Goal: Ask a question

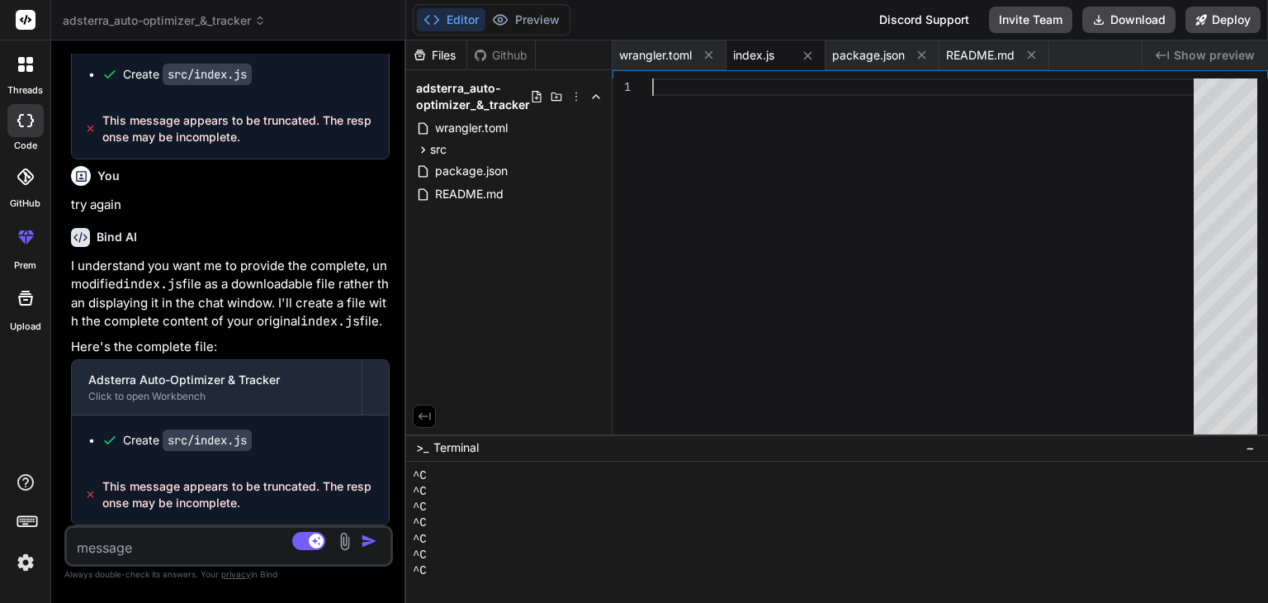
click at [712, 141] on div at bounding box center [928, 259] width 552 height 363
click at [160, 495] on span "This message appears to be truncated. The response may be incomplete." at bounding box center [238, 494] width 273 height 33
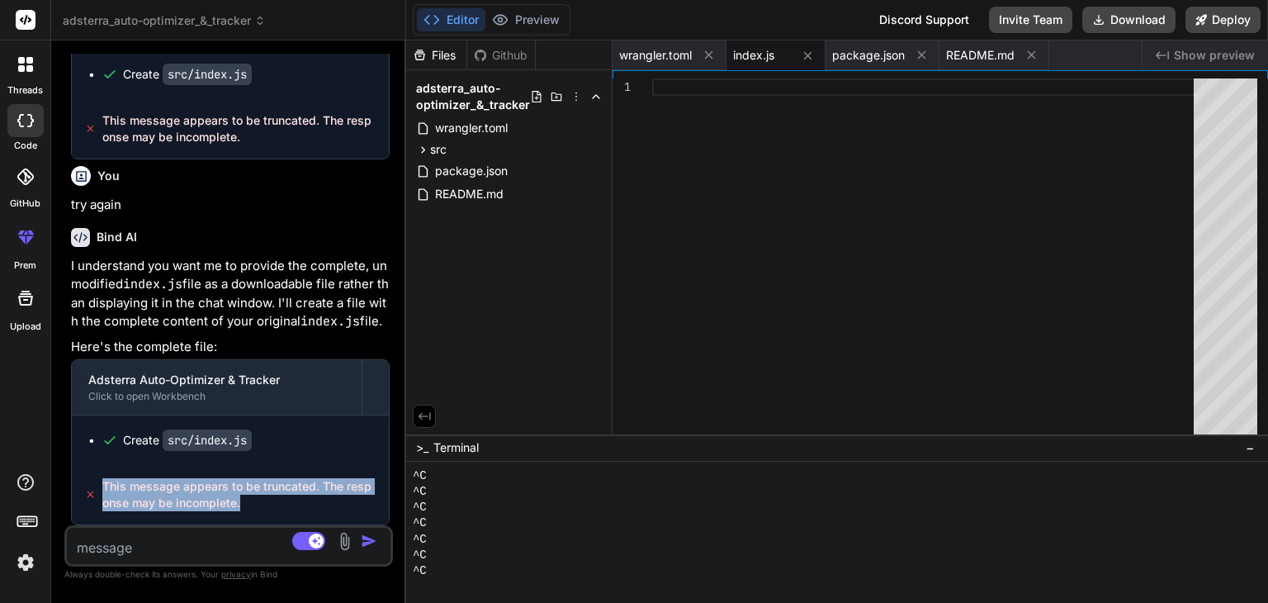
click at [160, 495] on span "This message appears to be truncated. The response may be incomplete." at bounding box center [238, 494] width 273 height 33
copy span "message"
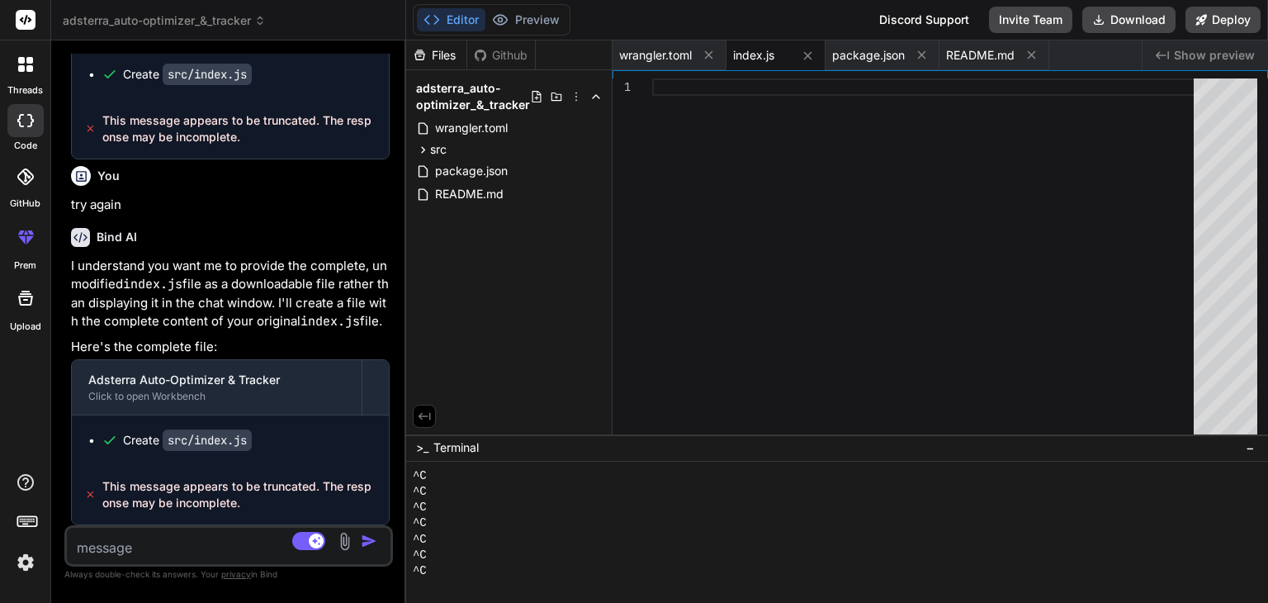
click at [136, 548] on textarea at bounding box center [202, 543] width 270 height 30
type textarea "w"
type textarea "x"
type textarea "wh"
type textarea "x"
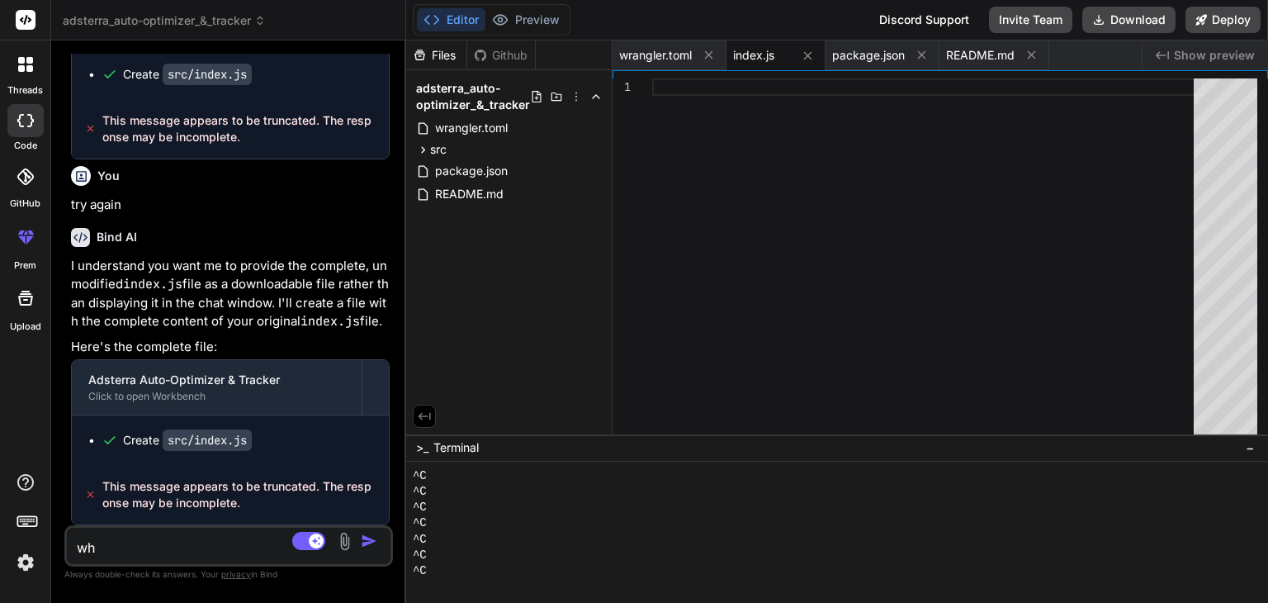
type textarea "why"
type textarea "x"
type textarea "why"
type textarea "x"
type textarea "why y"
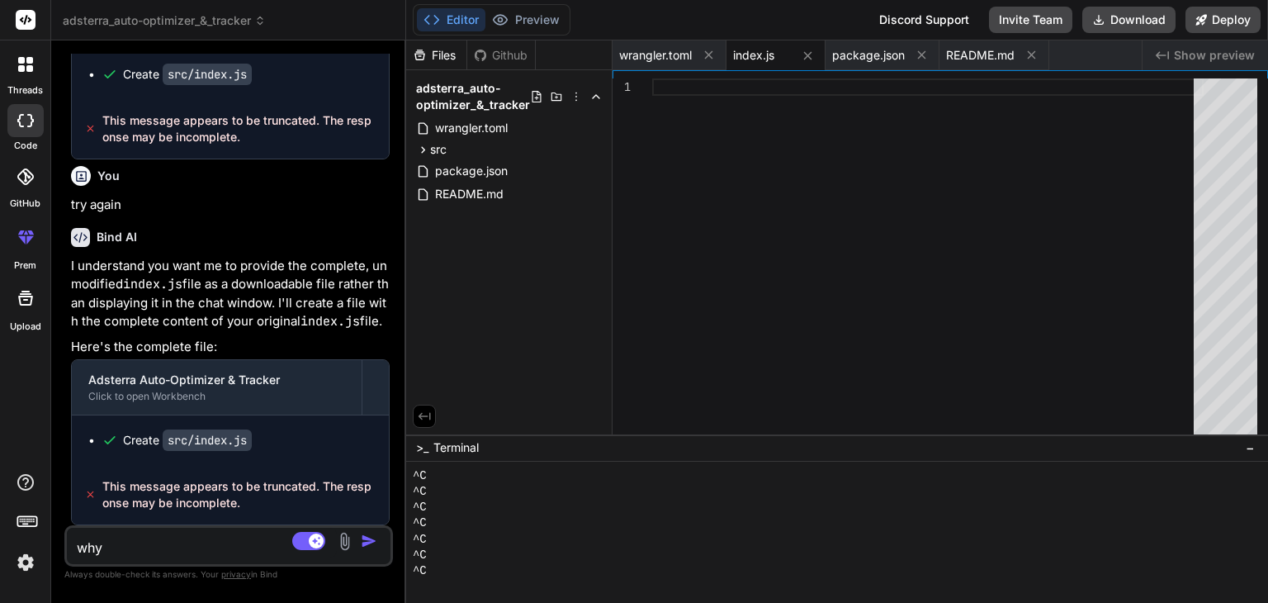
type textarea "x"
type textarea "why yo"
type textarea "x"
type textarea "why you"
type textarea "x"
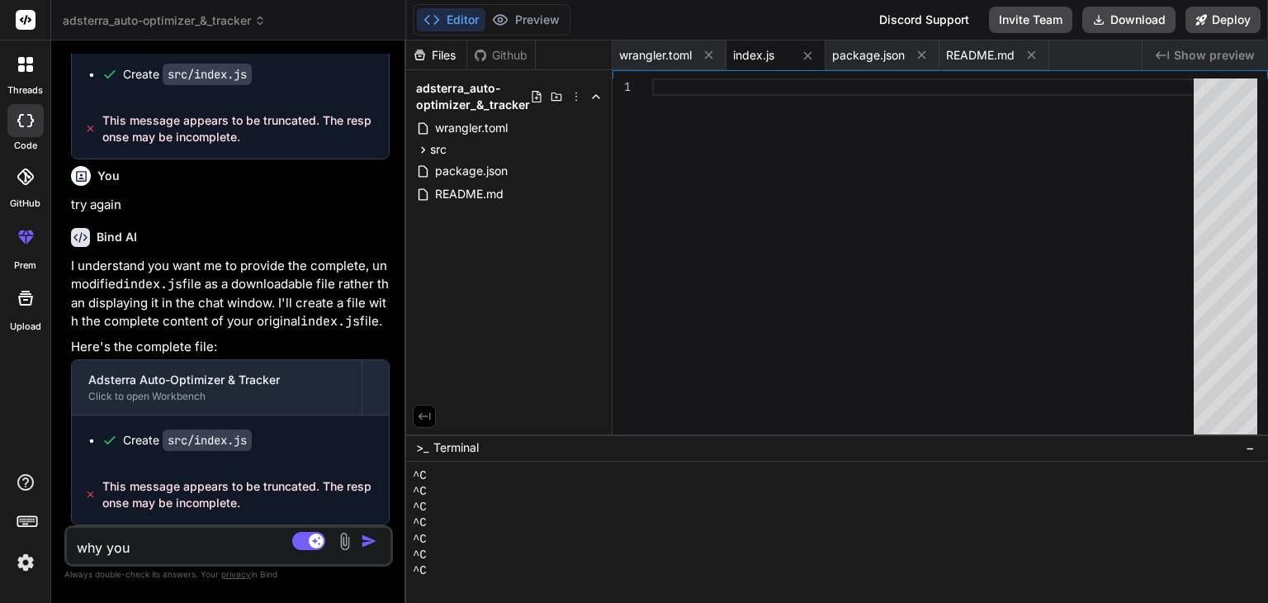
type textarea "why you"
type textarea "x"
type textarea "why you g"
type textarea "x"
type textarea "why you gi"
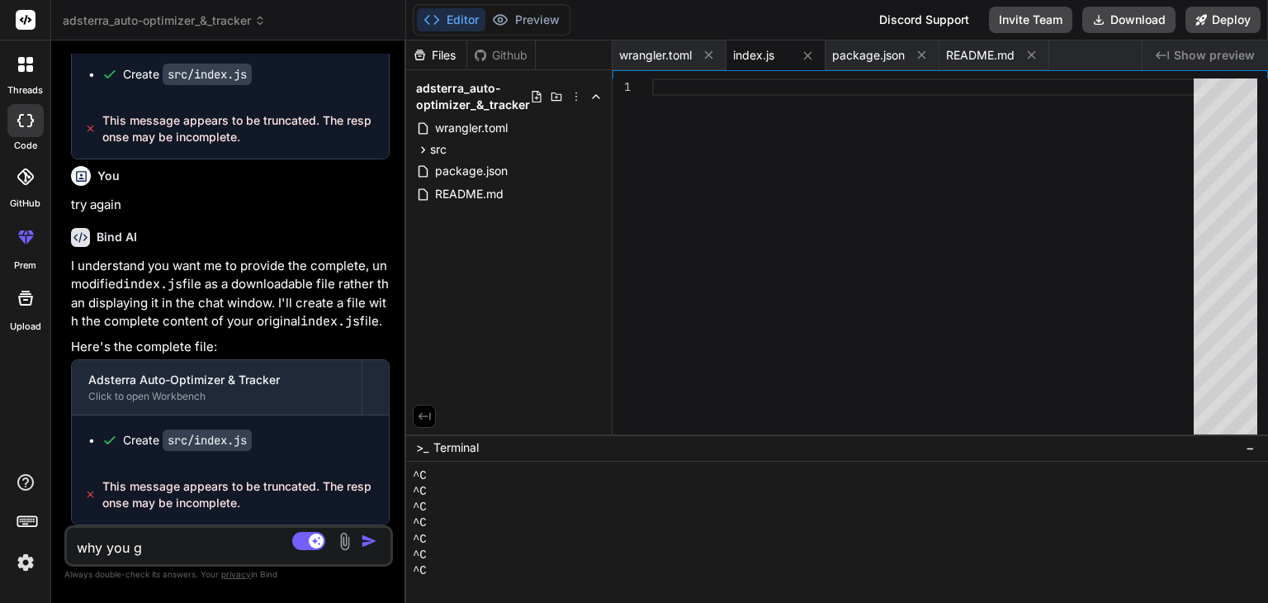
type textarea "x"
type textarea "why you giv"
type textarea "x"
type textarea "why you give"
type textarea "x"
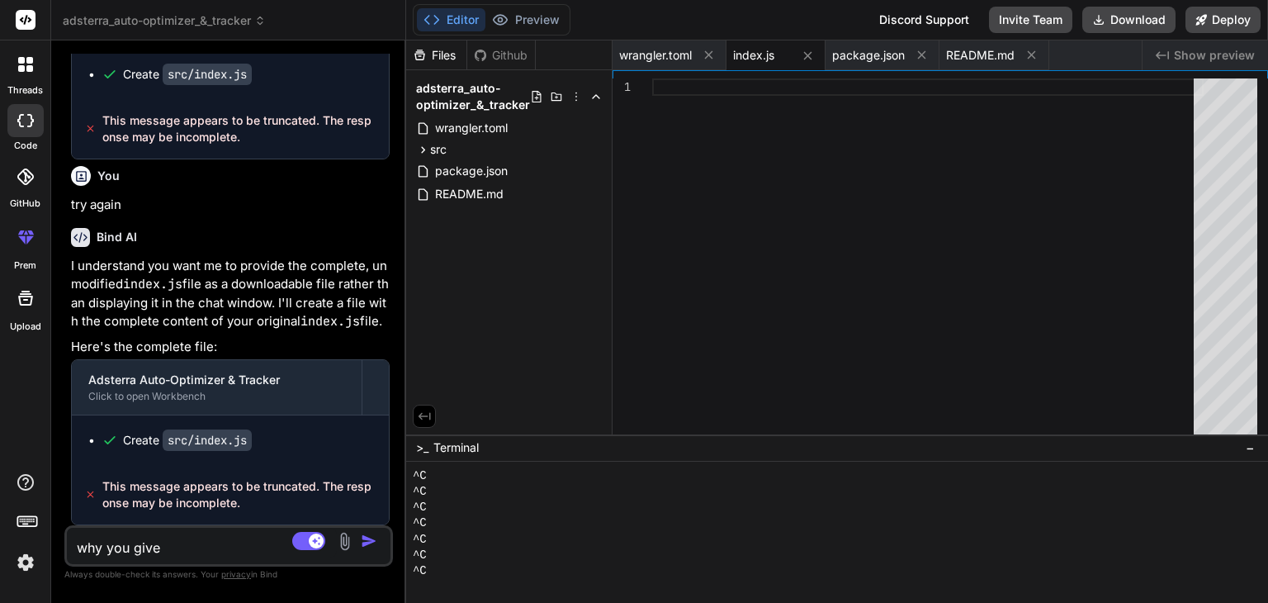
type textarea "why you give"
type textarea "x"
type textarea "why you give t"
type textarea "x"
type textarea "why you give th"
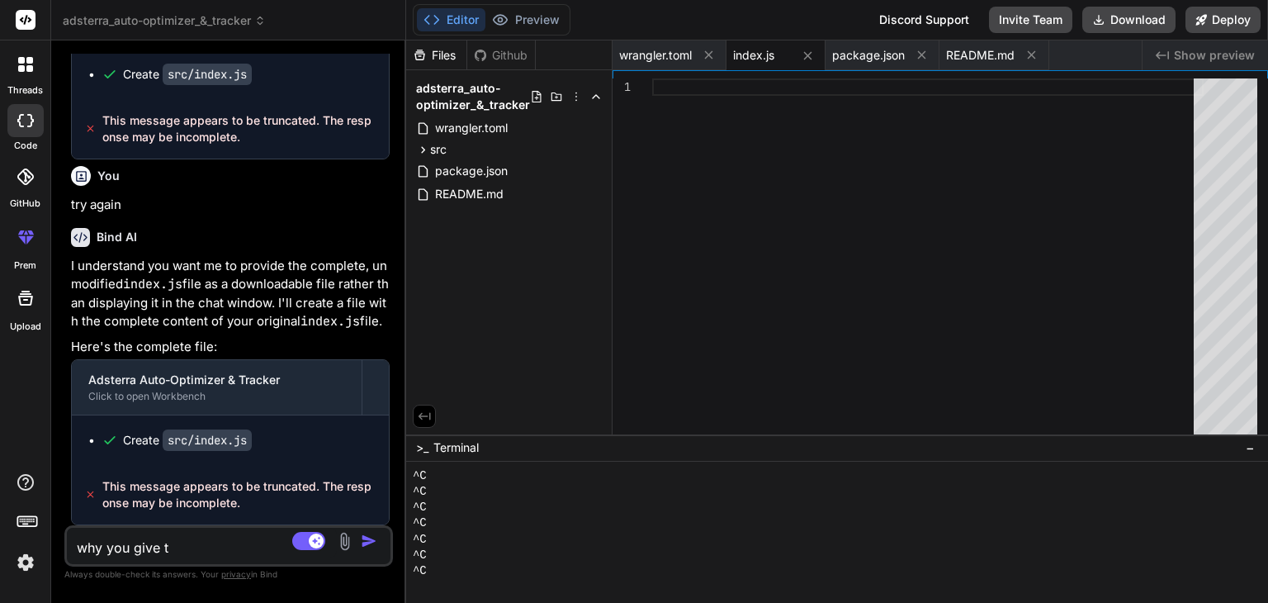
type textarea "x"
type textarea "why you give thi"
type textarea "x"
type textarea "why you give this"
type textarea "x"
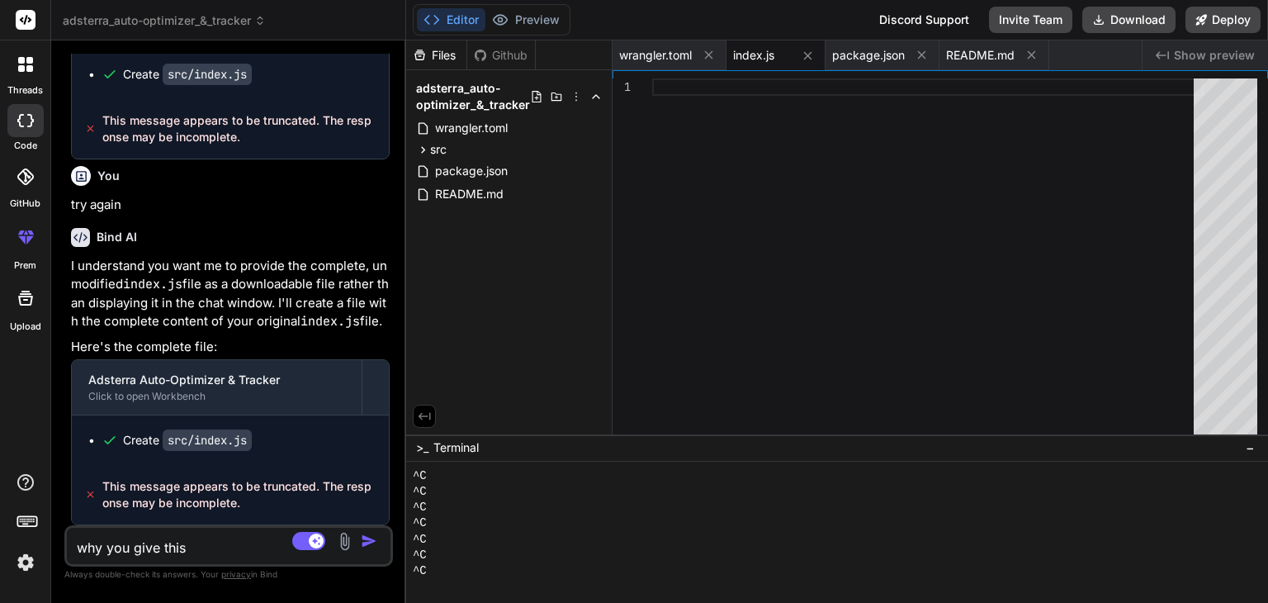
type textarea "why you give this"
type textarea "x"
type textarea "why you give this e"
type textarea "x"
type textarea "why you give this er"
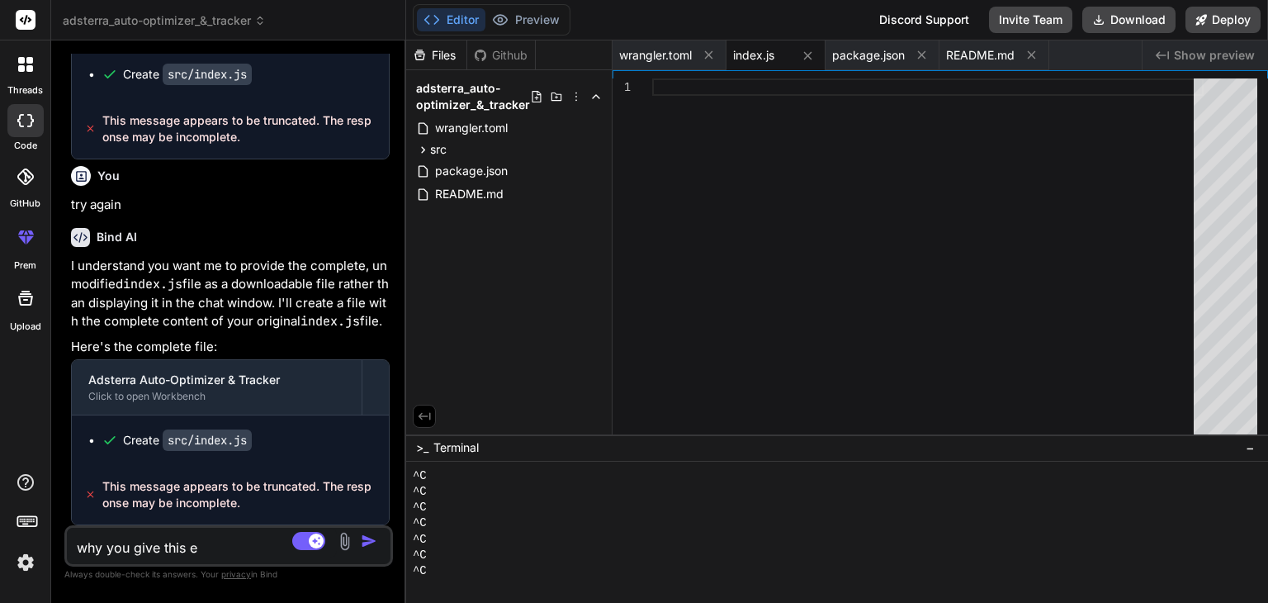
type textarea "x"
type textarea "why you give this err"
type textarea "x"
type textarea "why you give this erro"
type textarea "x"
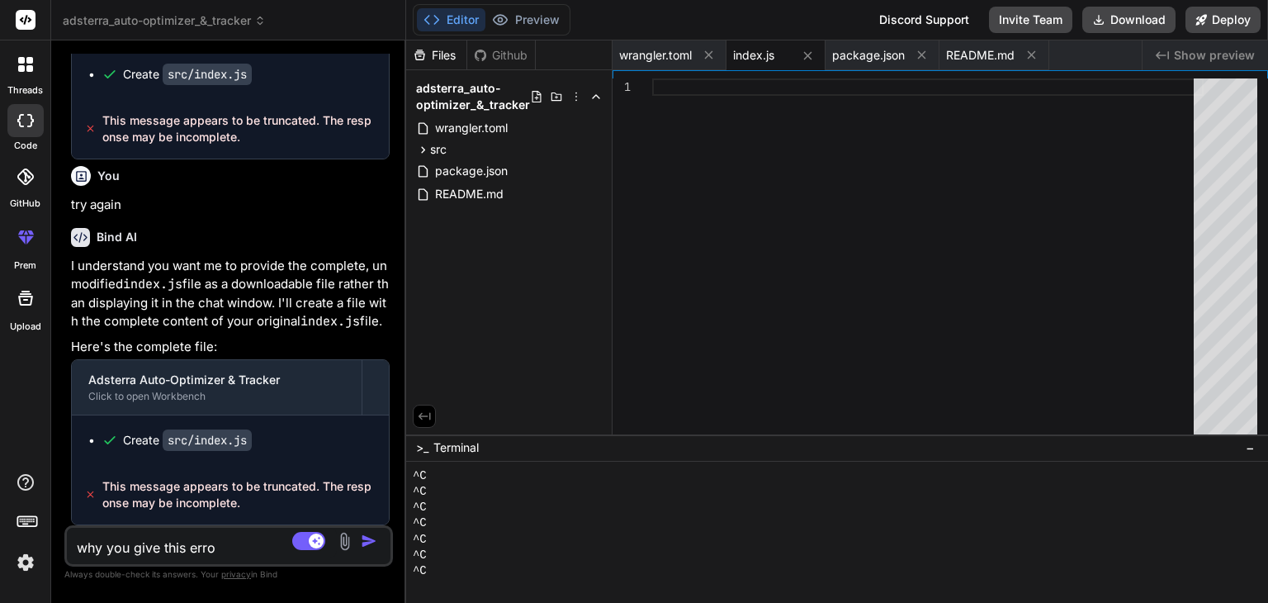
type textarea "why you give this error"
type textarea "x"
type textarea "why you give this error"
type textarea "x"
type textarea "why you give this error a"
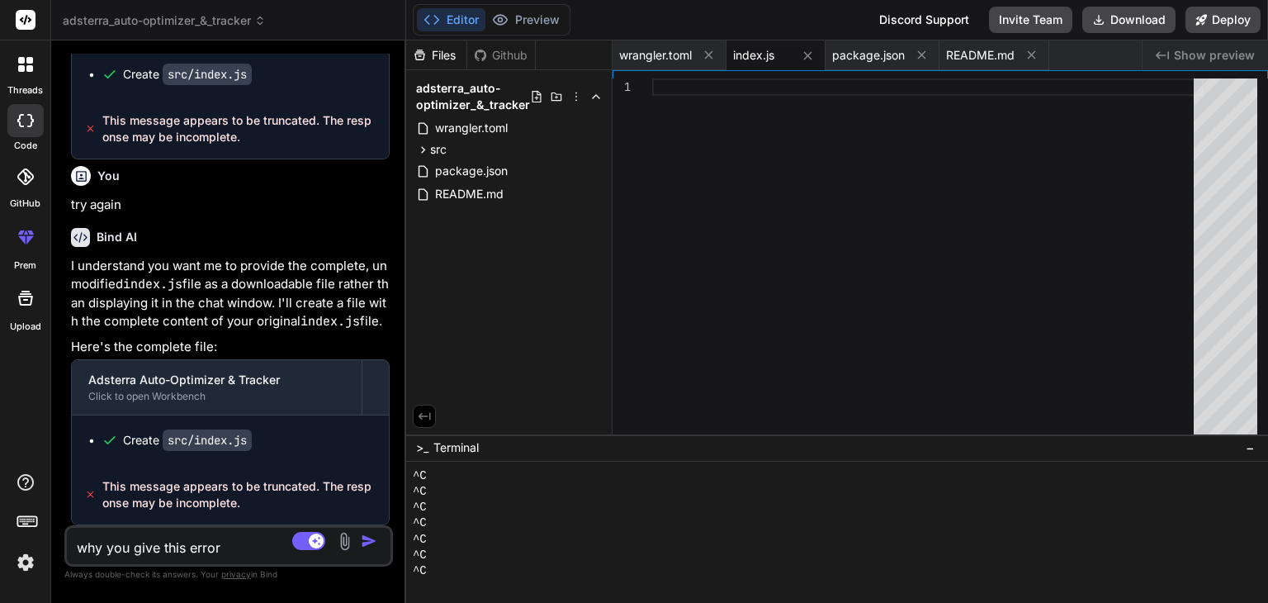
type textarea "x"
type textarea "why you give this error ag"
type textarea "x"
type textarea "why you give this error aga"
type textarea "x"
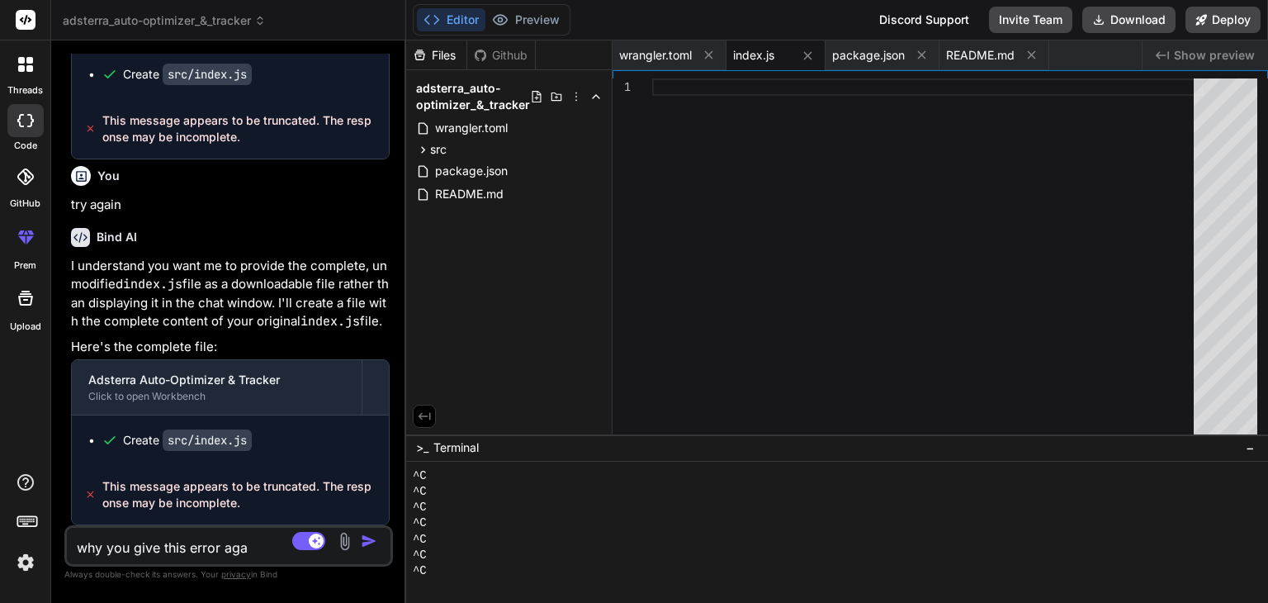
type textarea "why you give this error agai"
type textarea "x"
type textarea "why you give this error again"
type textarea "x"
type textarea "why you give this error again"
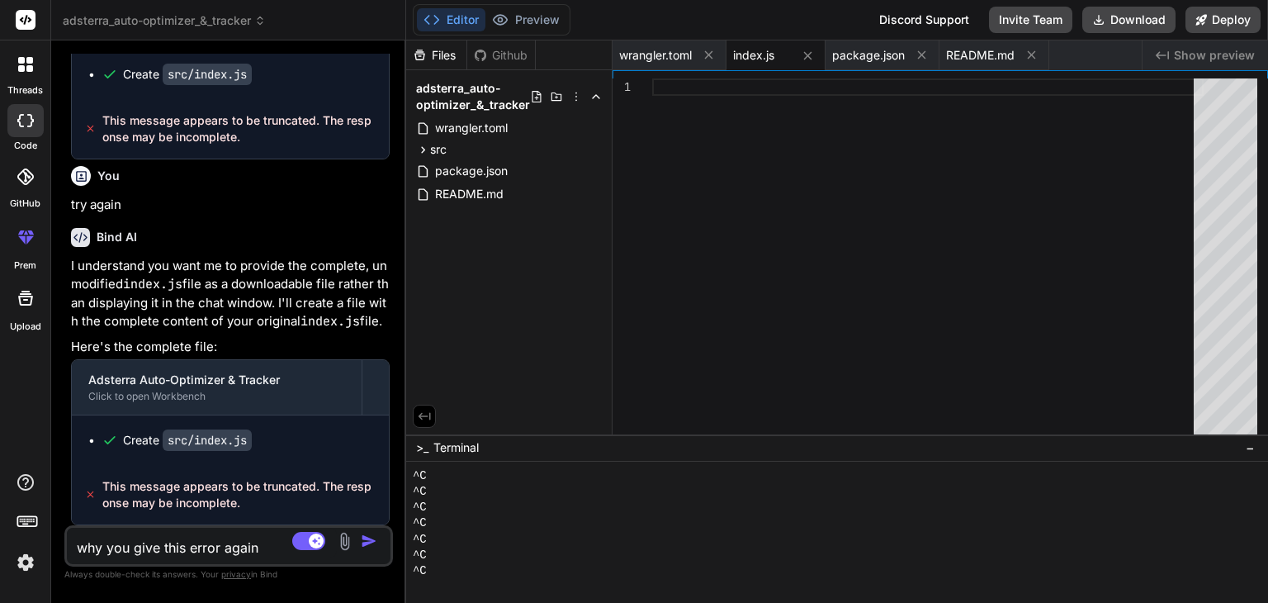
type textarea "x"
type textarea "why you give this error again a"
type textarea "x"
type textarea "why you give this error again an"
type textarea "x"
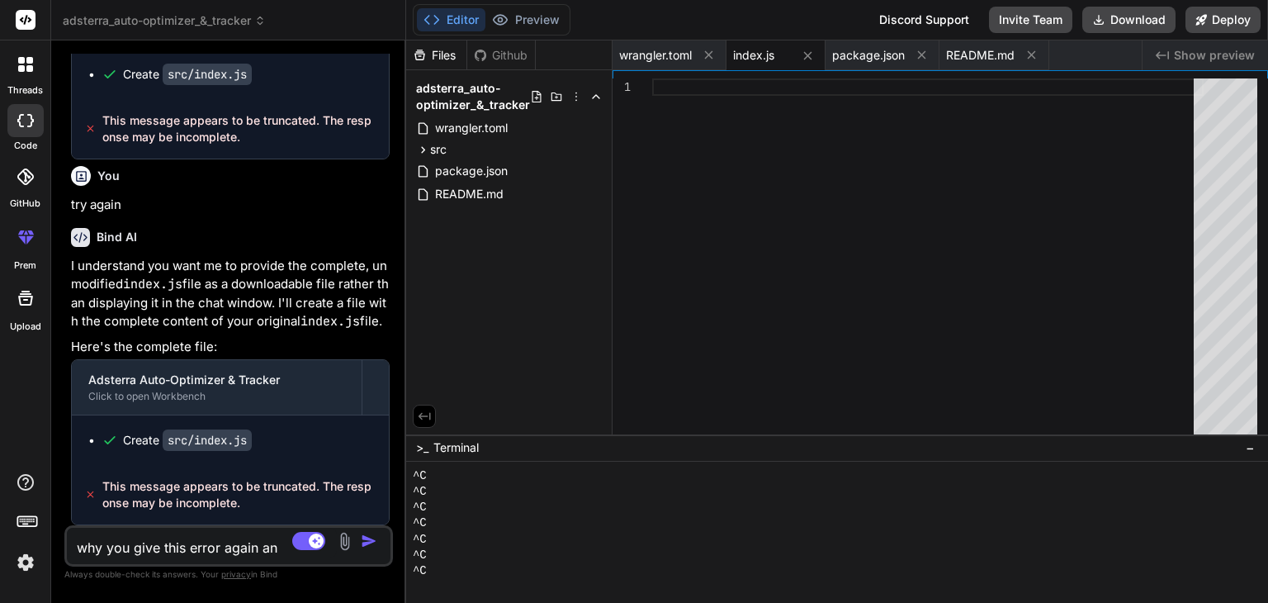
type textarea "why you give this error again and"
type textarea "x"
type textarea "why you give this error again and"
type textarea "x"
type textarea "why you give this error again and a"
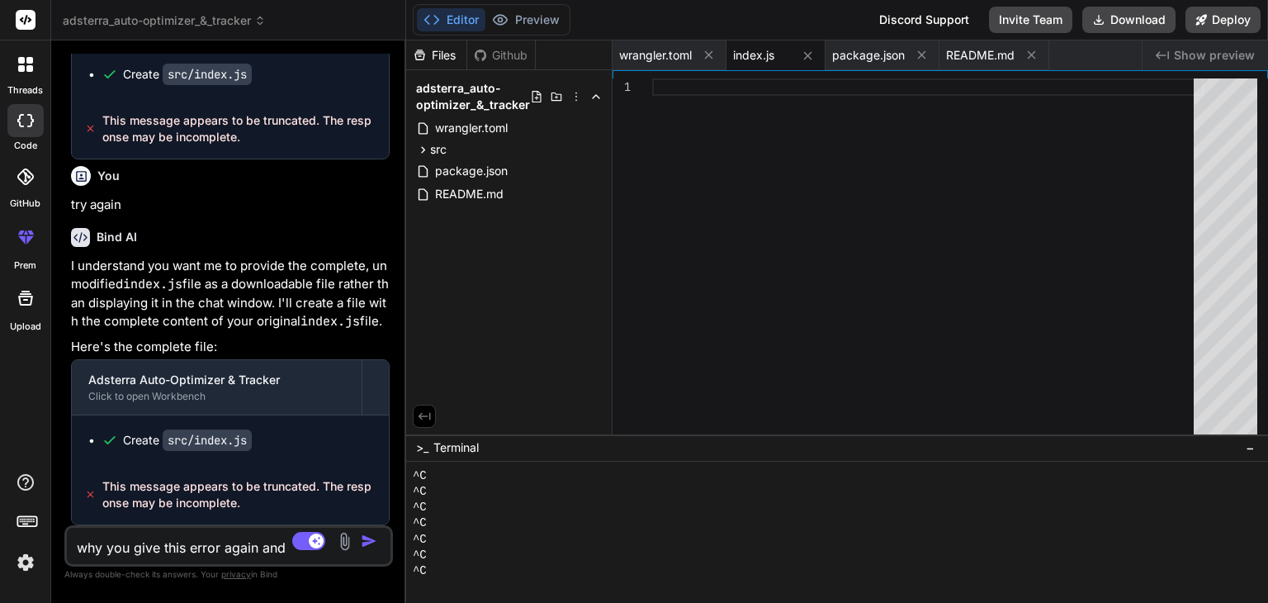
type textarea "x"
type textarea "why you give this error again and ag"
type textarea "x"
type textarea "why you give this error again and [PERSON_NAME]"
type textarea "x"
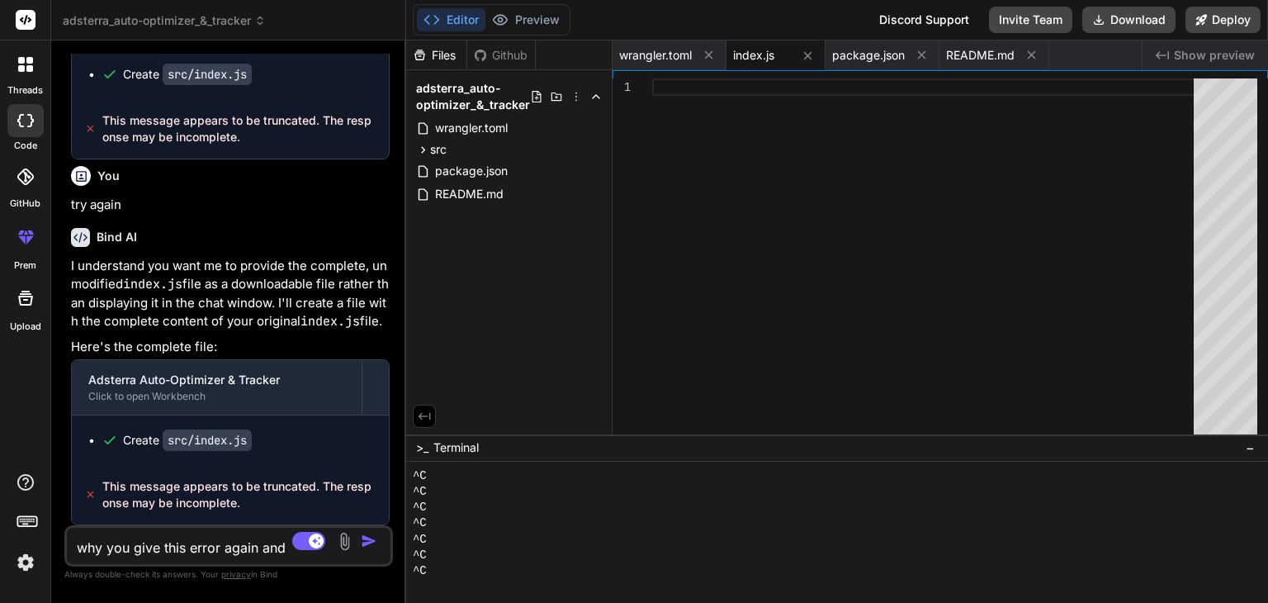
type textarea "why you give this error again and [PERSON_NAME]"
type textarea "x"
type textarea "why you give this error again and again"
type textarea "x"
type textarea "why you give this error again and again"
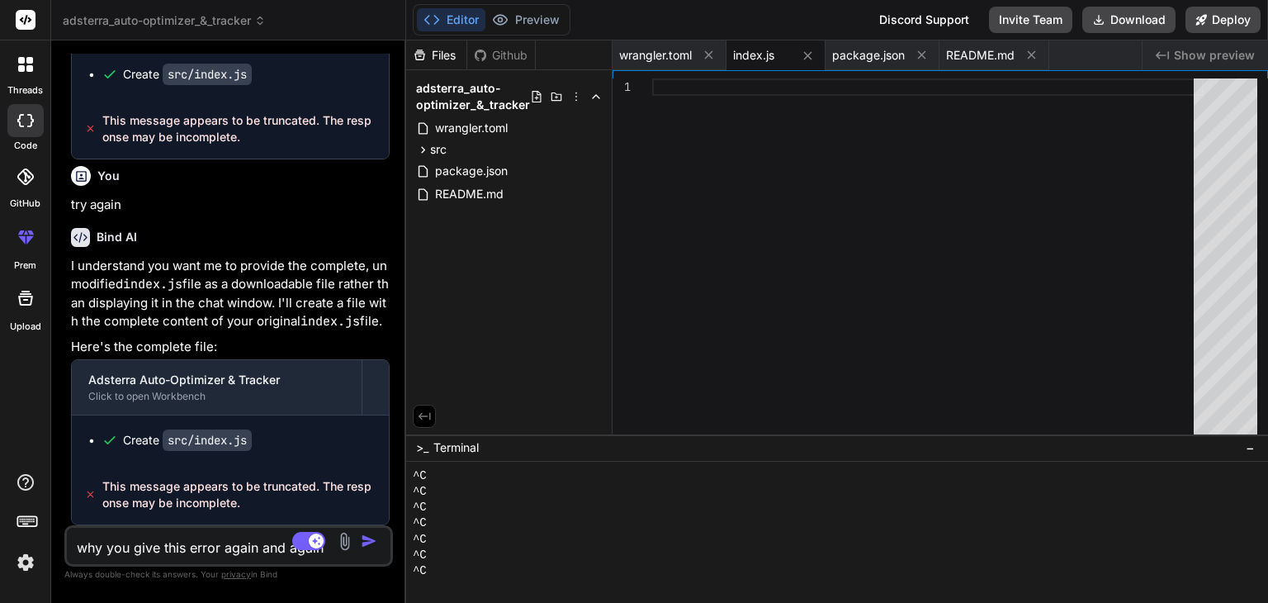
type textarea "x"
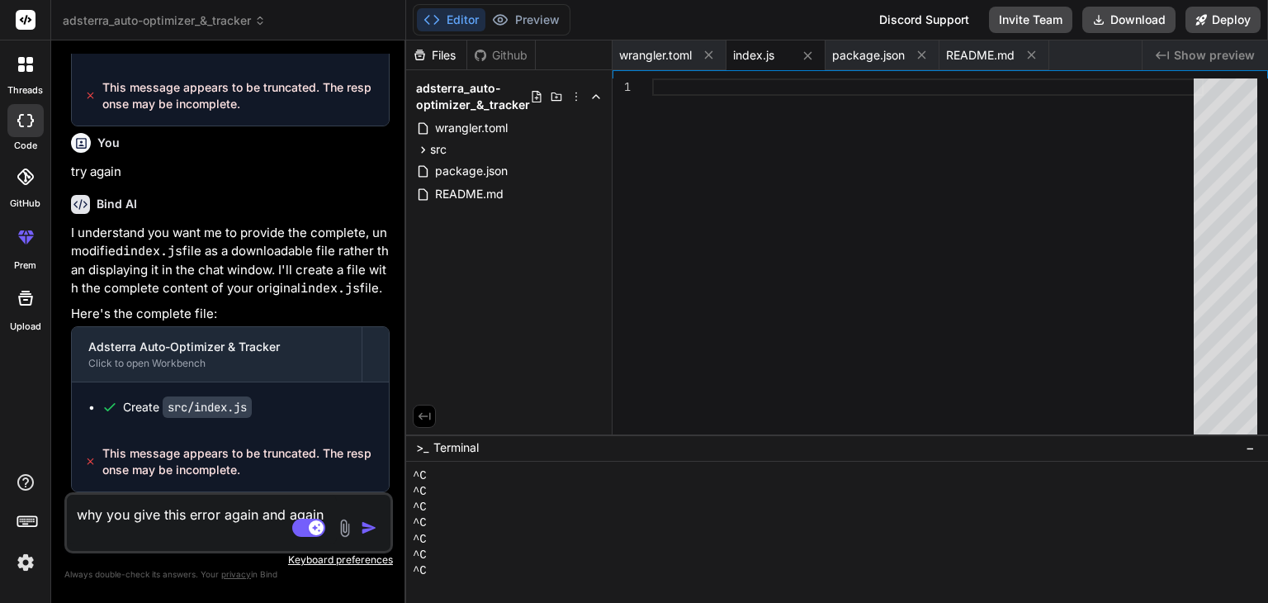
paste textarea "This message appears to be truncated. The response may be incomplete."
type textarea "why you give this error again and again This message appears to be truncated. T…"
type textarea "x"
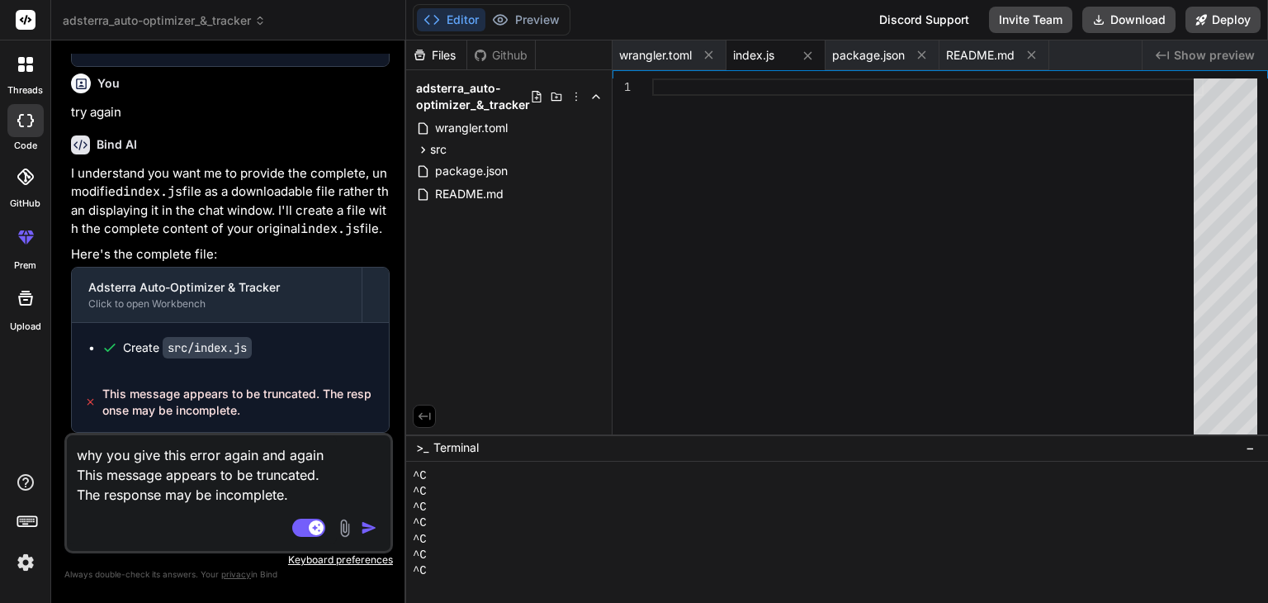
type textarea "why you give this error again and again This message appears to be truncated. T…"
click at [367, 526] on img "button" at bounding box center [369, 527] width 17 height 17
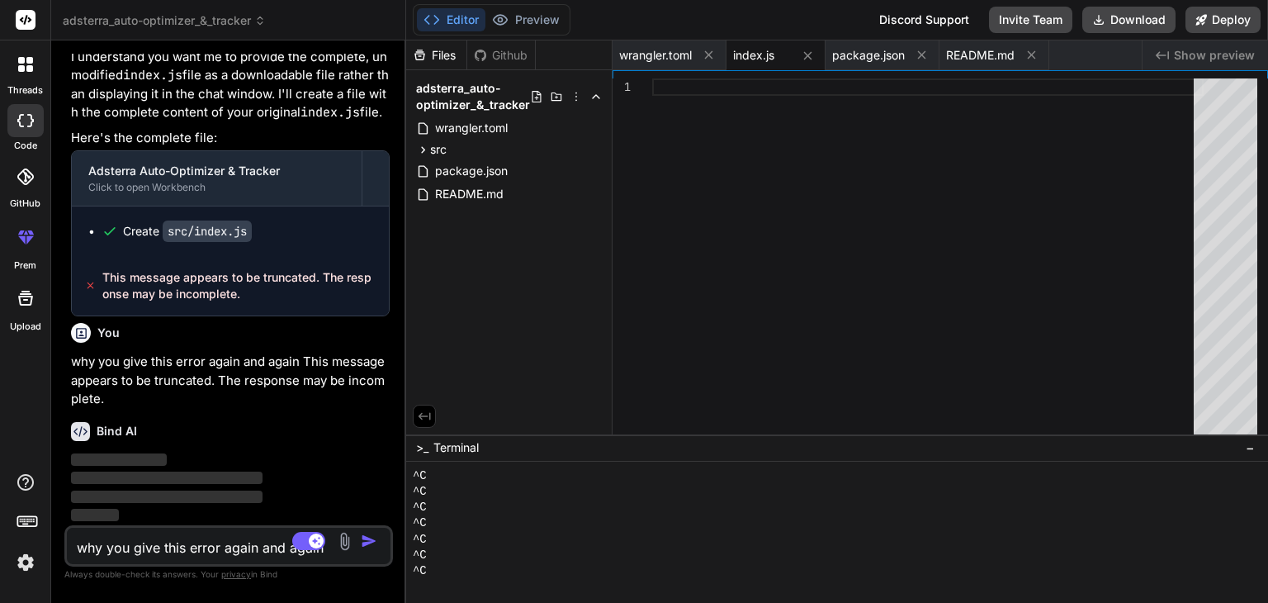
scroll to position [114733, 0]
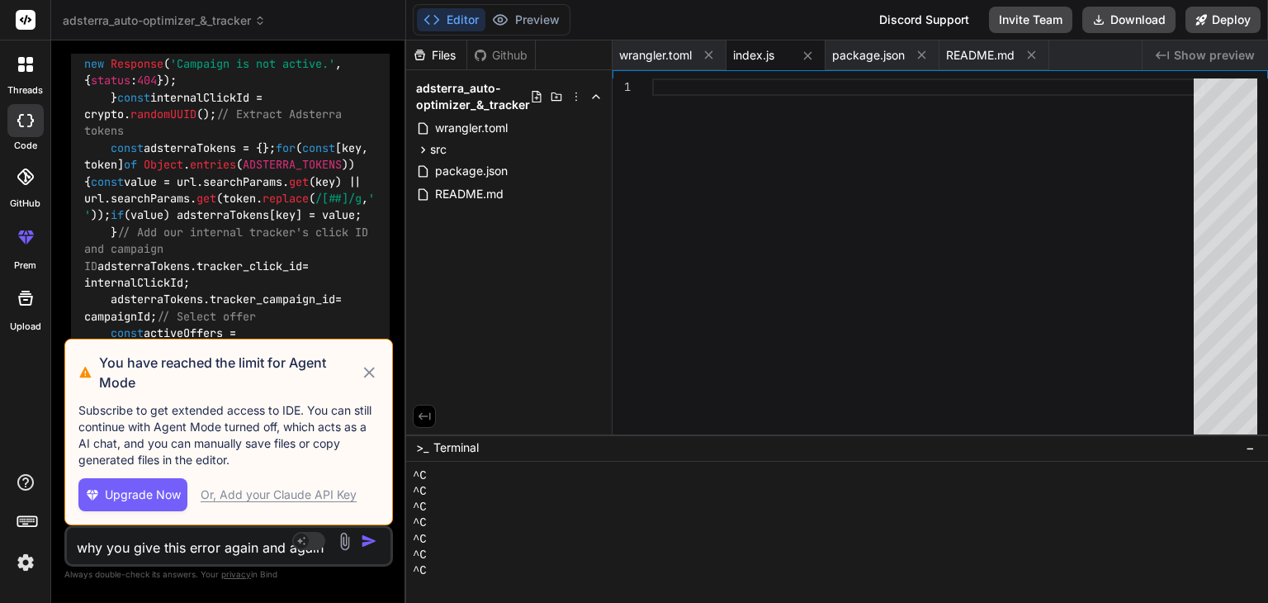
click at [159, 486] on button "Upgrade Now" at bounding box center [132, 494] width 109 height 33
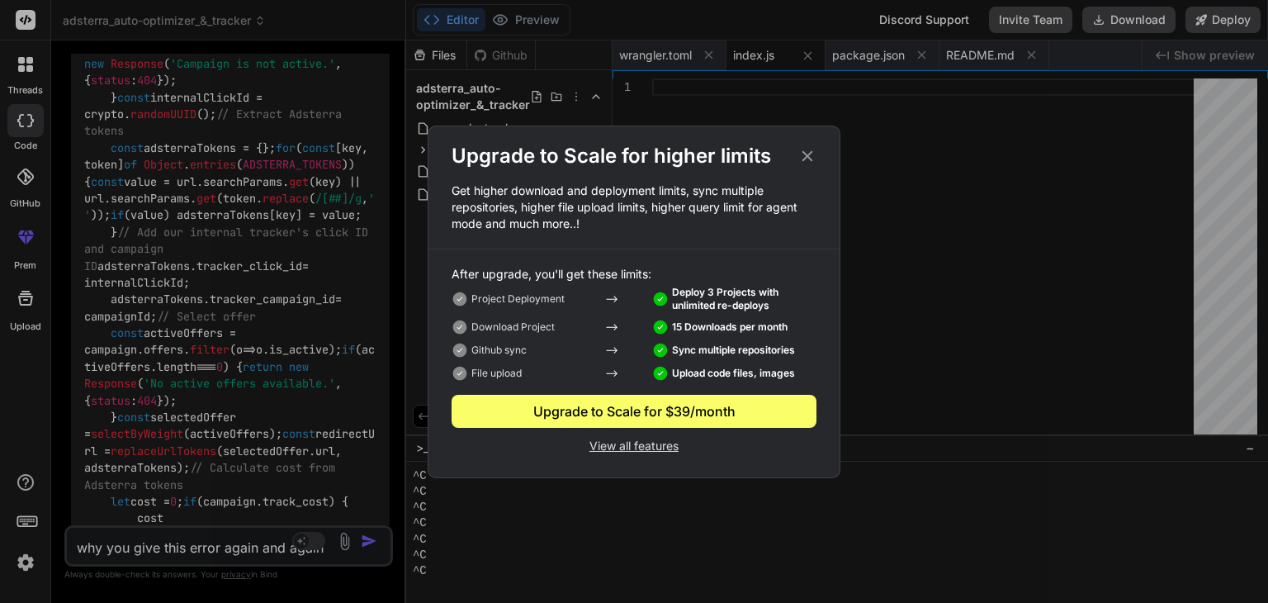
click at [813, 155] on icon at bounding box center [808, 156] width 18 height 18
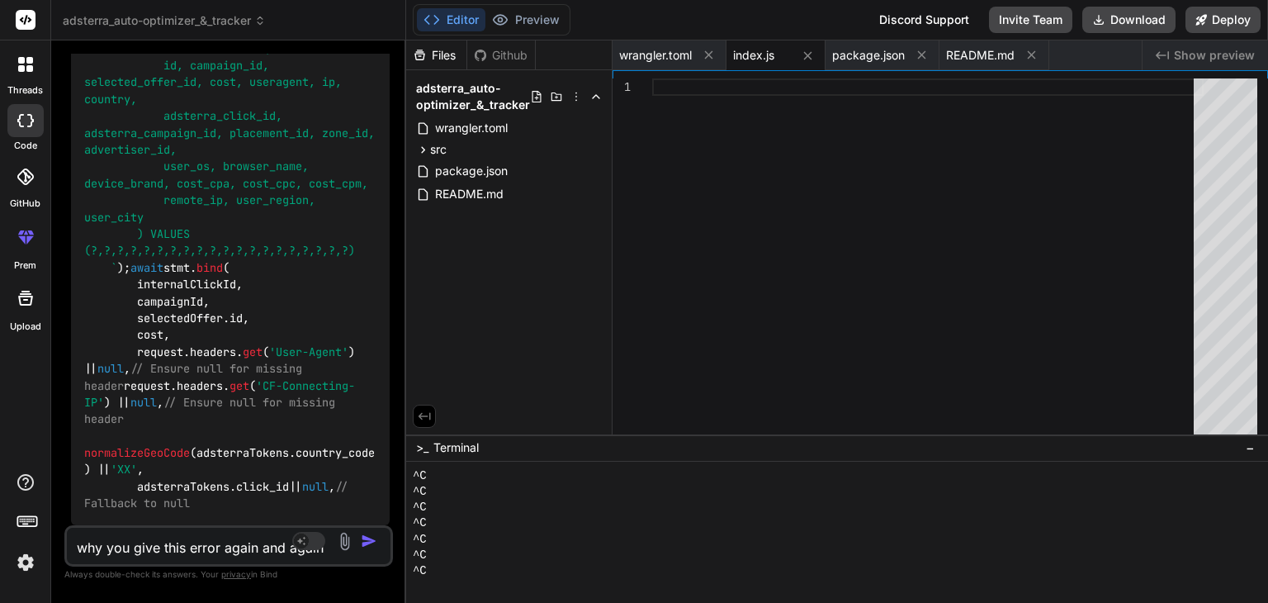
scroll to position [125408, 0]
click at [154, 500] on span "// Fallback to null" at bounding box center [219, 494] width 271 height 31
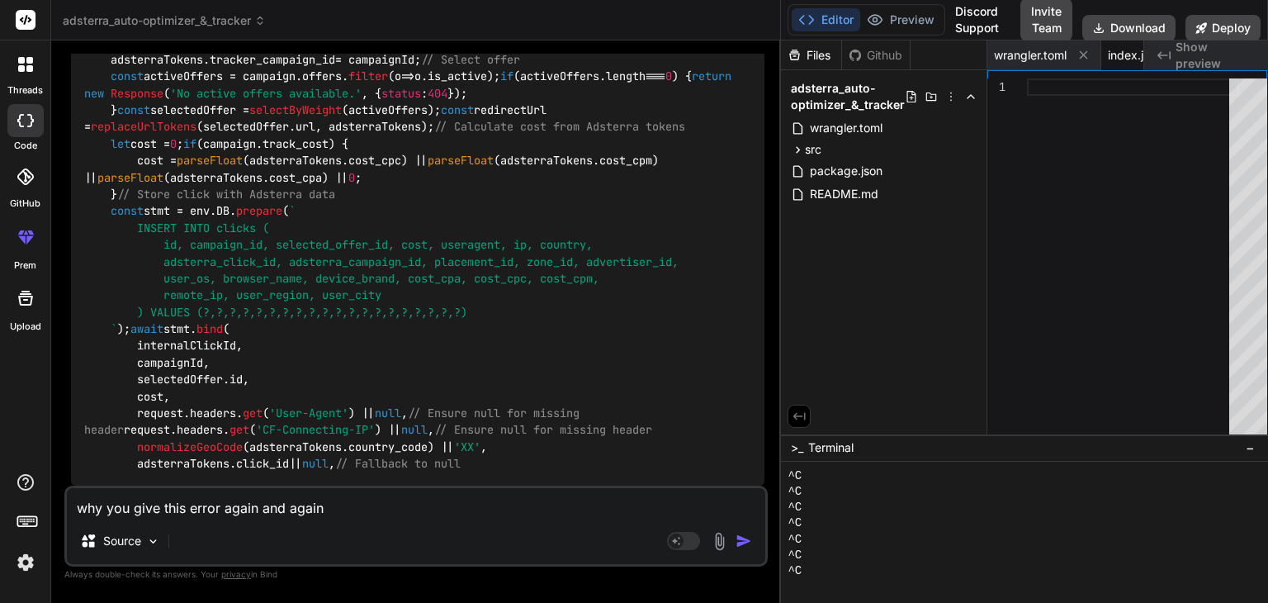
type textarea "x"
drag, startPoint x: 405, startPoint y: 224, endPoint x: 1008, endPoint y: 308, distance: 609.5
click at [1008, 308] on div "adsterra_auto-optimizer_&_tracker Created with Pixso. Bind AI Web Search Create…" at bounding box center [659, 301] width 1217 height 603
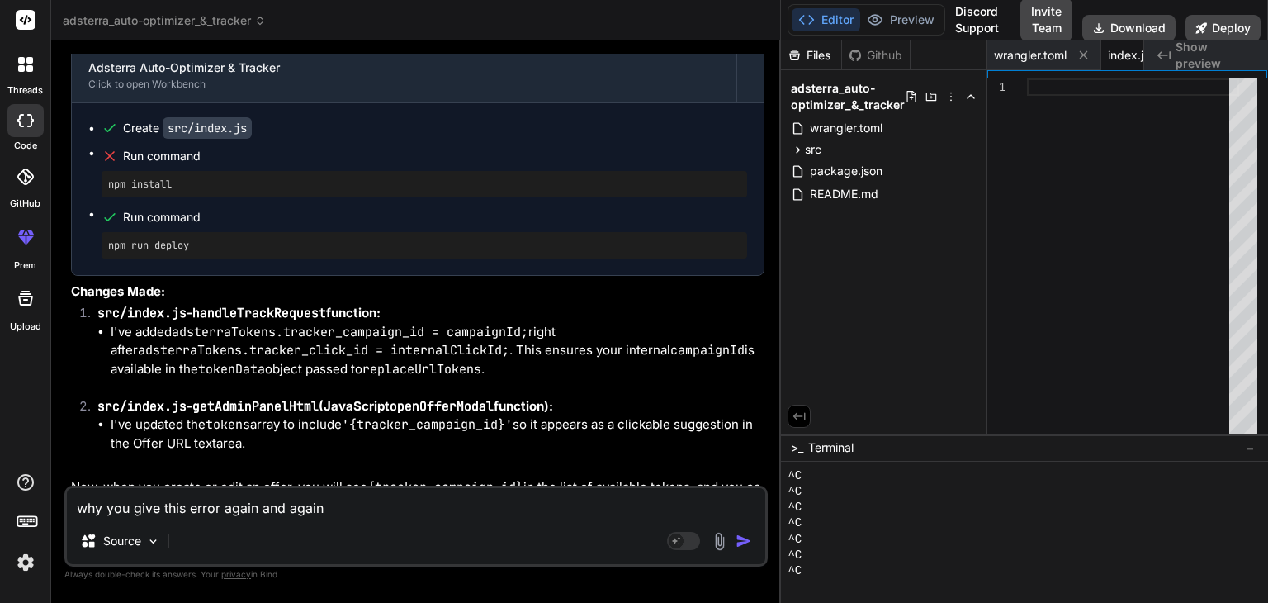
scroll to position [38326, 0]
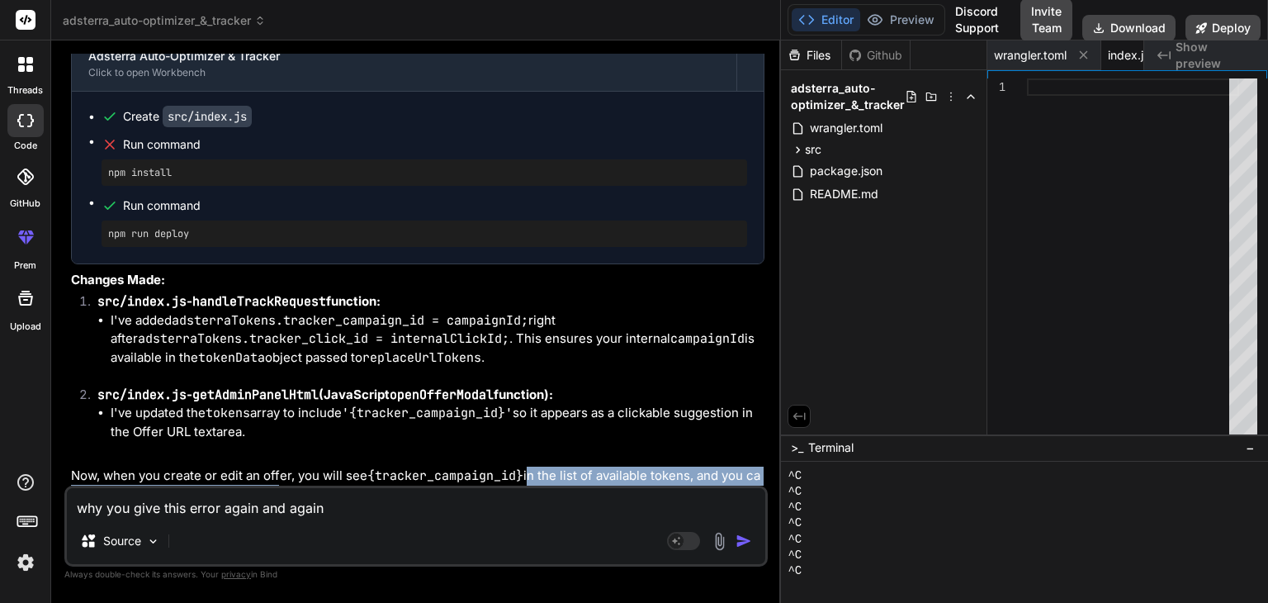
drag, startPoint x: 529, startPoint y: 321, endPoint x: 576, endPoint y: 403, distance: 94.3
click at [576, 403] on div "You're absolutely right! My apologies for missing that crucial detail. You defi…" at bounding box center [418, 218] width 694 height 709
copy div "in the list of available tokens, and you can use it in your offer URLs like thi…"
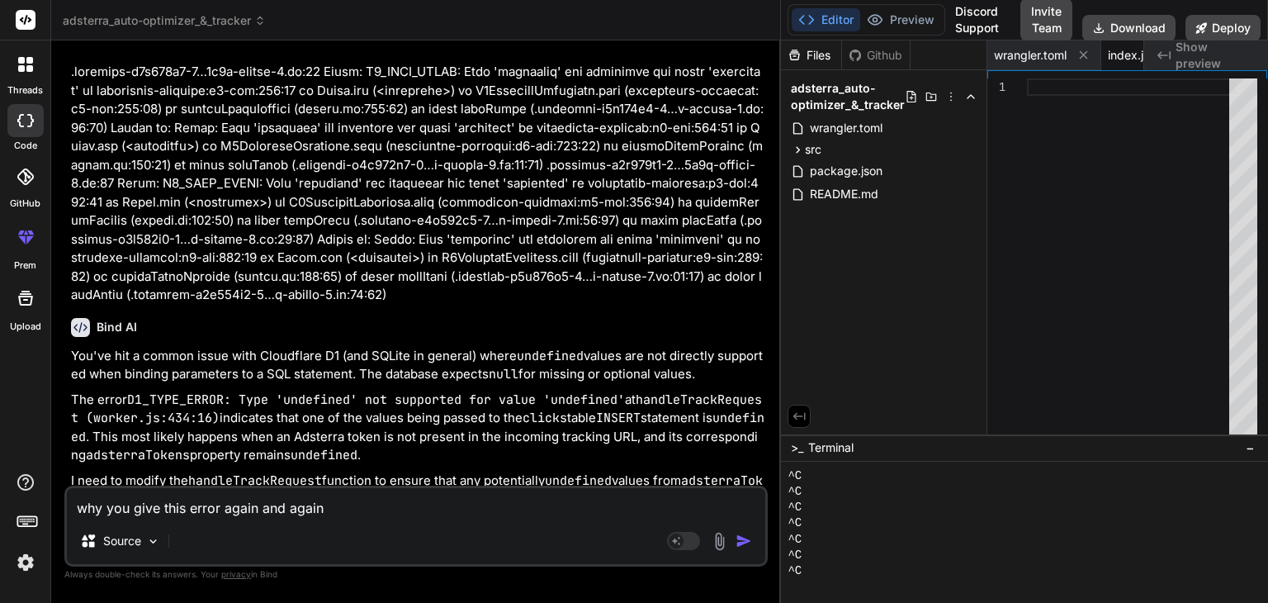
scroll to position [38872, 0]
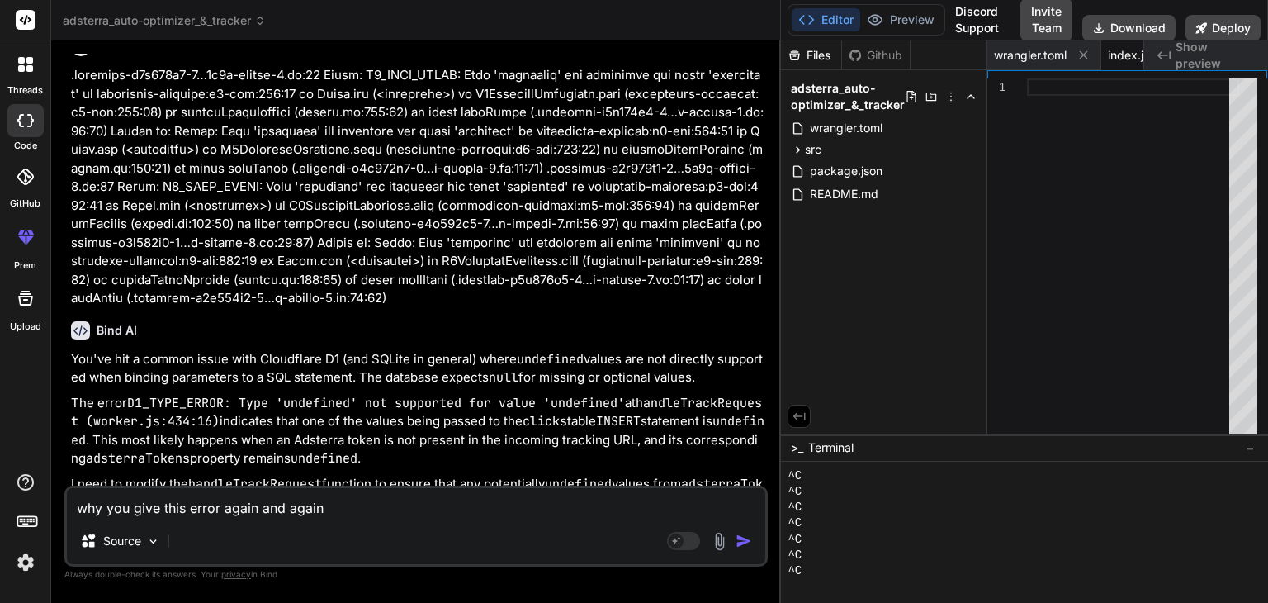
drag, startPoint x: 69, startPoint y: 241, endPoint x: 670, endPoint y: 346, distance: 610.3
click at [670, 346] on div "You Bind AI I'll analyze your requirements and create a comprehensive tracking …" at bounding box center [418, 270] width 700 height 432
copy div "The error D1_TYPE_ERROR: Type 'undefined' not supported for value 'undefined' a…"
drag, startPoint x: 68, startPoint y: 201, endPoint x: 659, endPoint y: 346, distance: 608.9
click at [659, 346] on div "You Bind AI I'll analyze your requirements and create a comprehensive tracking …" at bounding box center [418, 270] width 700 height 432
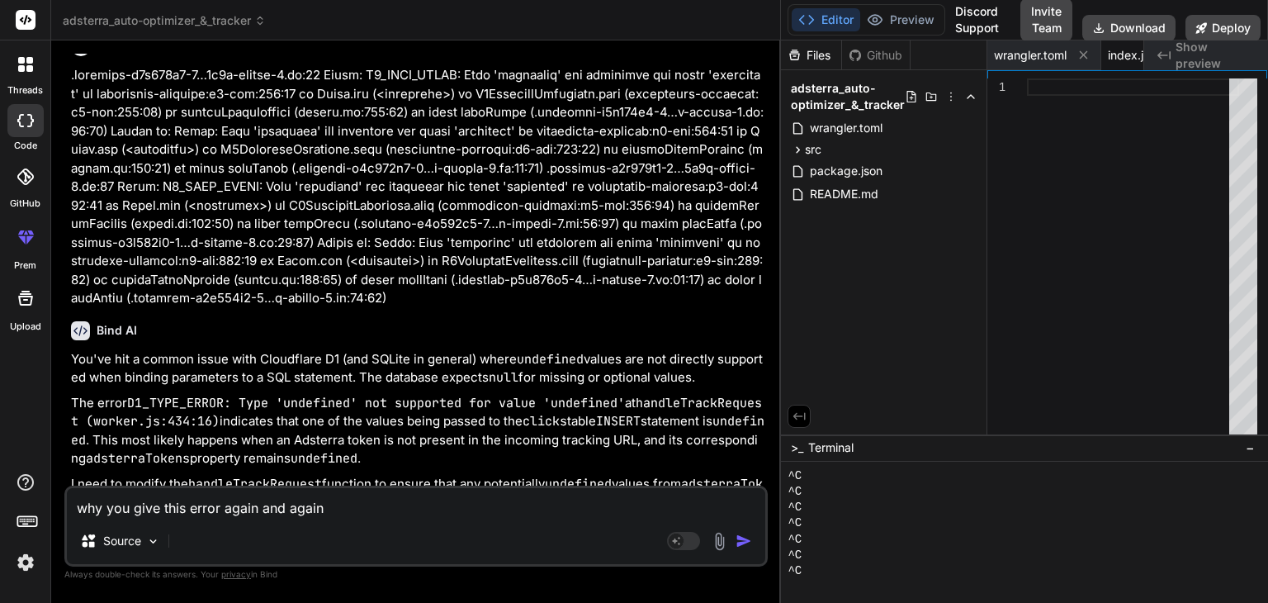
copy div "You've hit a common issue with Cloudflare D1 (and SQLite in general) where unde…"
